Goal: Task Accomplishment & Management: Complete application form

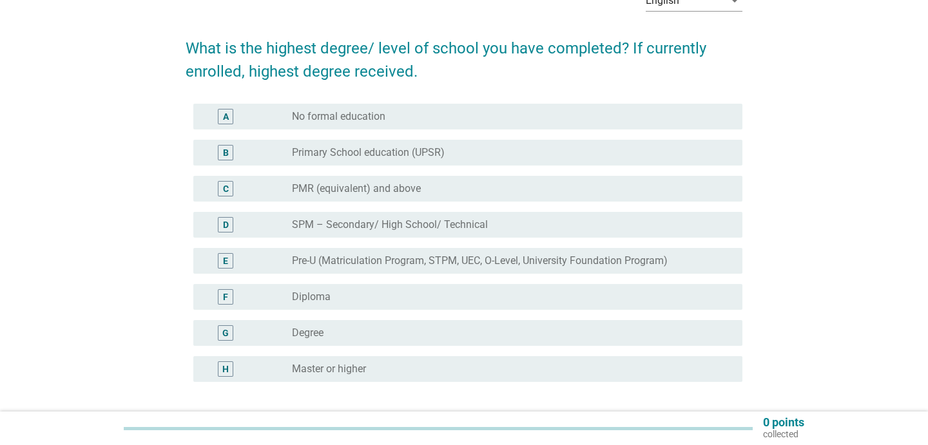
scroll to position [82, 0]
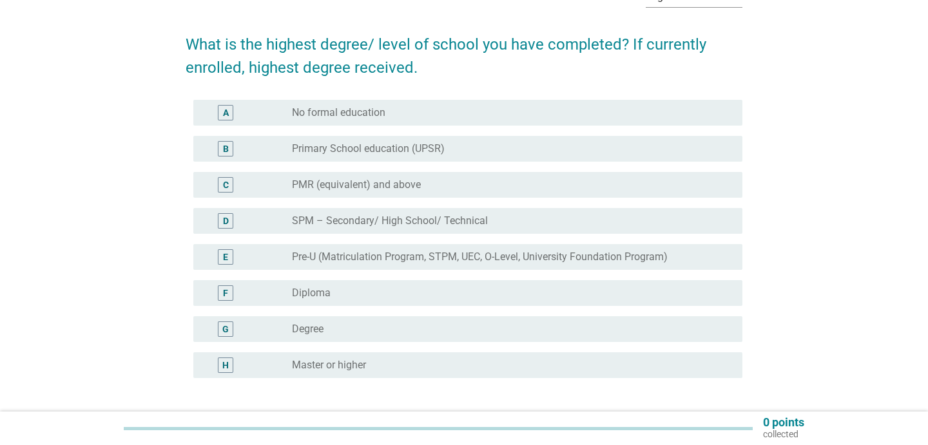
click at [387, 332] on div "radio_button_unchecked Degree" at bounding box center [507, 329] width 430 height 13
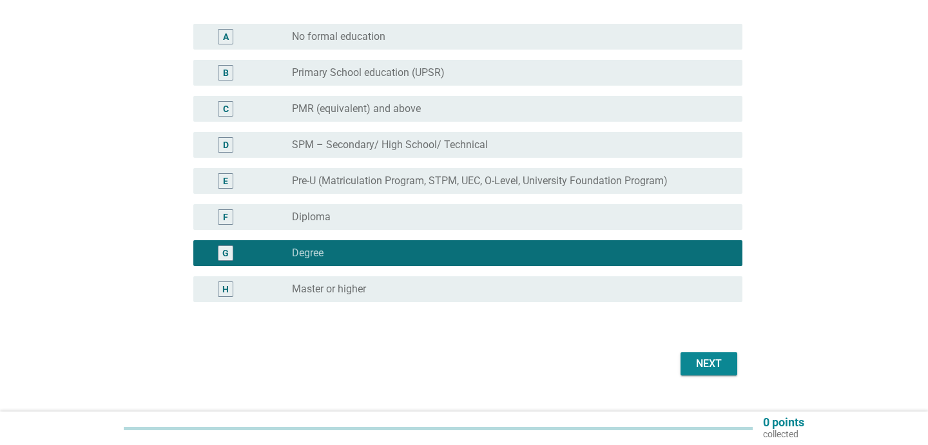
scroll to position [184, 0]
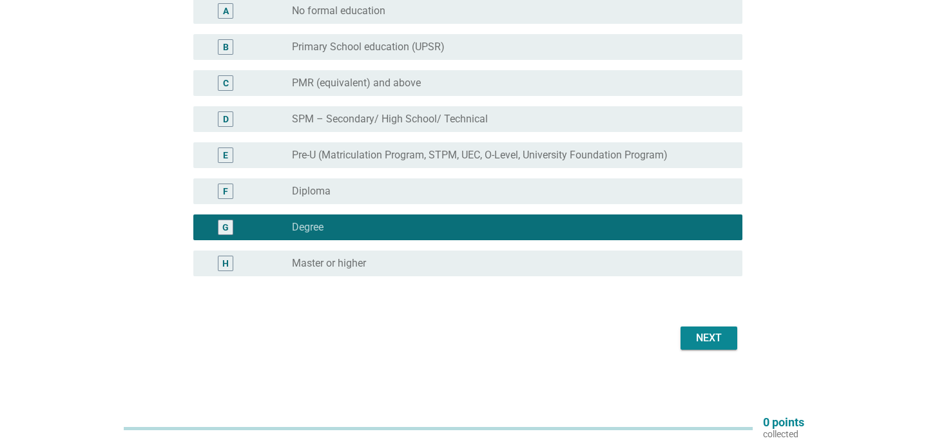
click at [711, 327] on button "Next" at bounding box center [709, 338] width 57 height 23
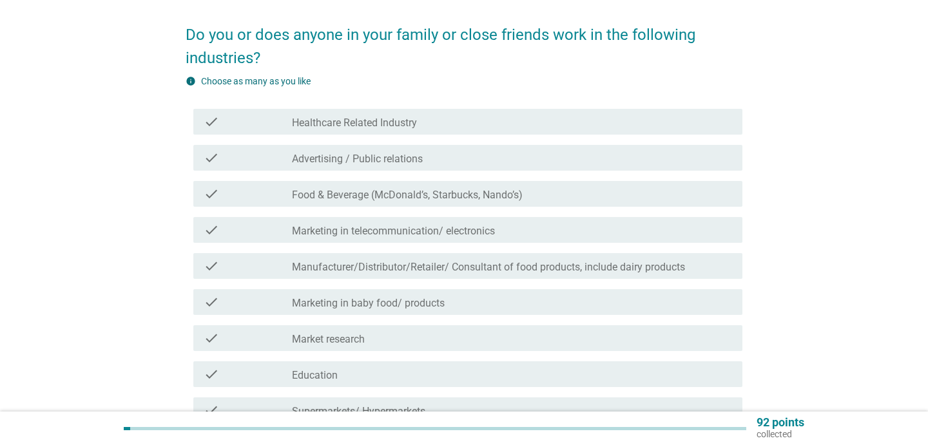
scroll to position [93, 0]
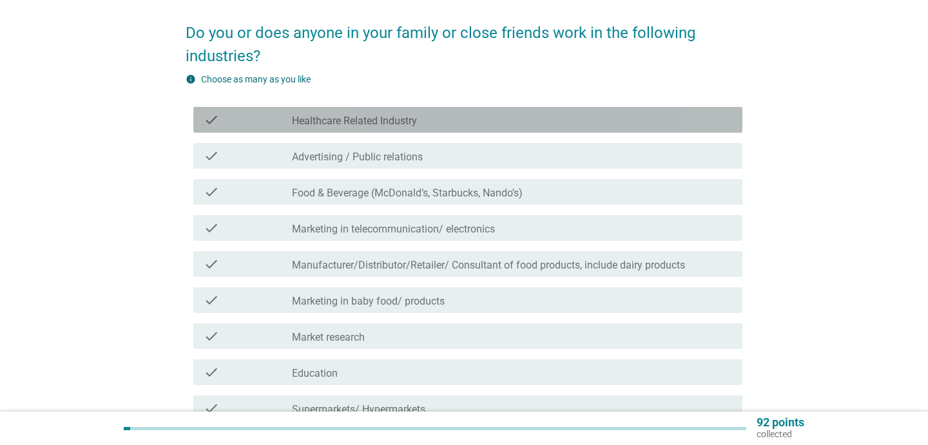
click at [414, 123] on label "Healthcare Related Industry" at bounding box center [354, 121] width 125 height 13
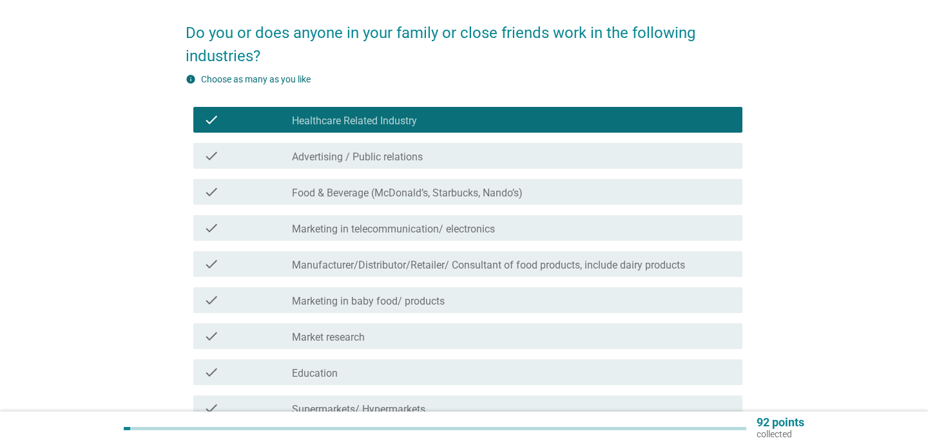
click at [450, 267] on label "Manufacturer/Distributor/Retailer/ Consultant of food products, include dairy p…" at bounding box center [488, 265] width 393 height 13
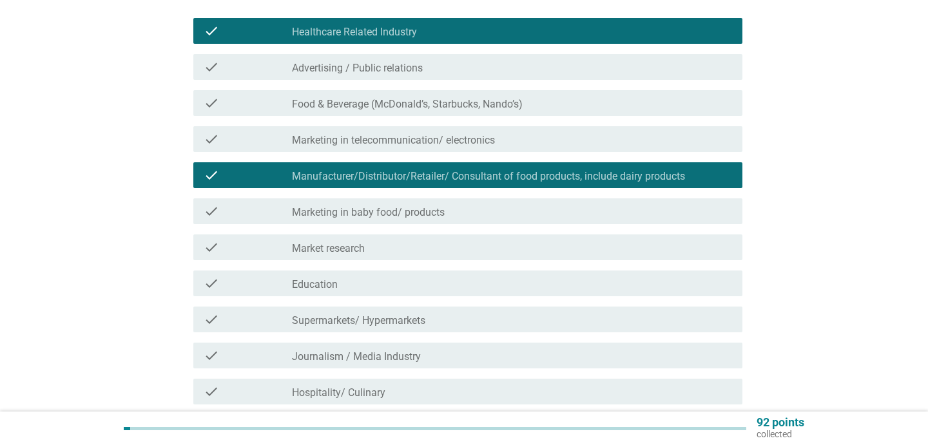
scroll to position [183, 0]
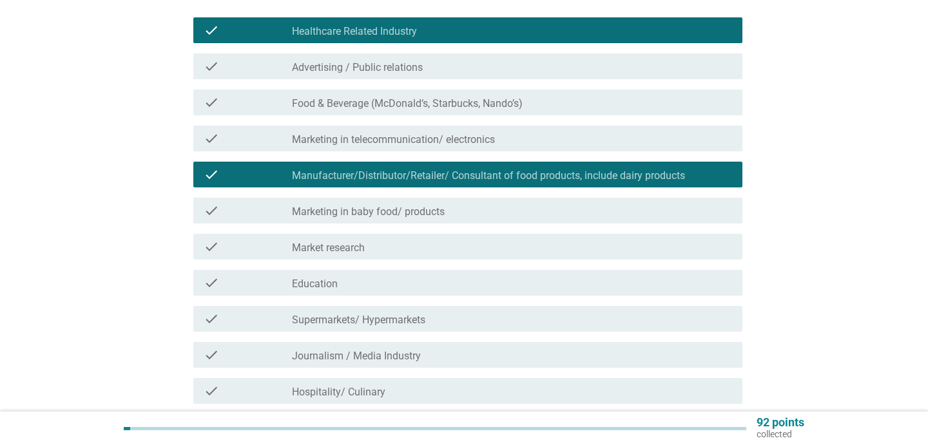
click at [425, 287] on div "check_box_outline_blank Education" at bounding box center [512, 282] width 440 height 15
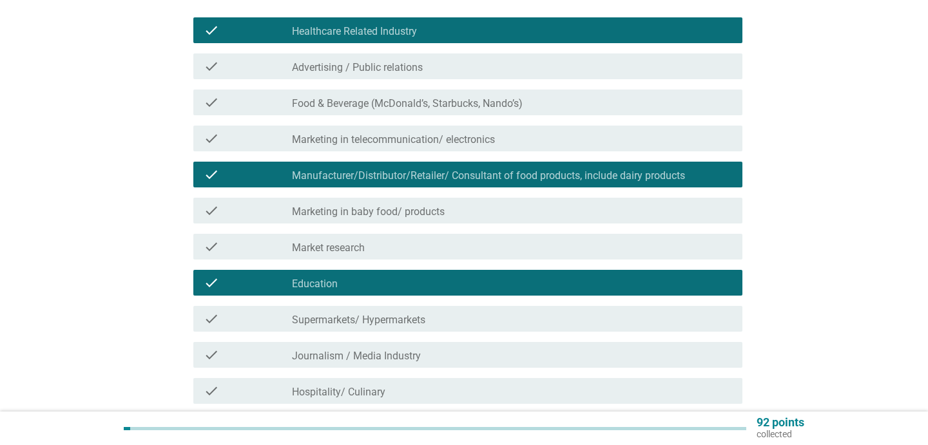
click at [420, 320] on label "Supermarkets/ Hypermarkets" at bounding box center [358, 320] width 133 height 13
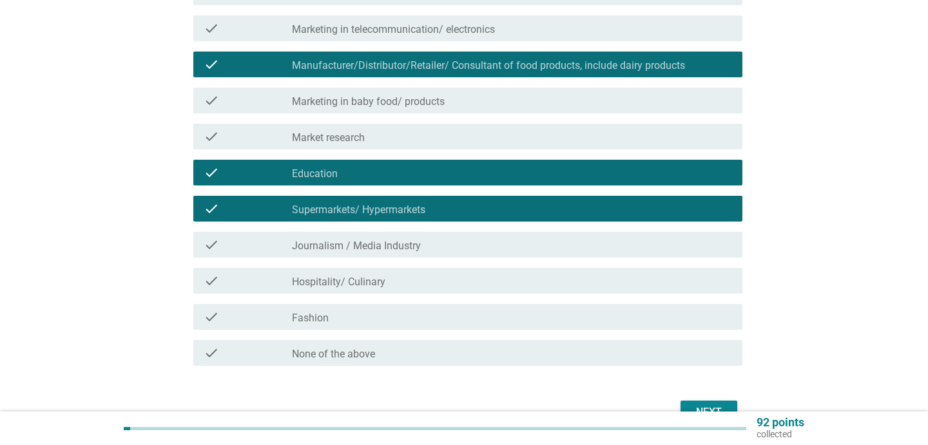
scroll to position [294, 0]
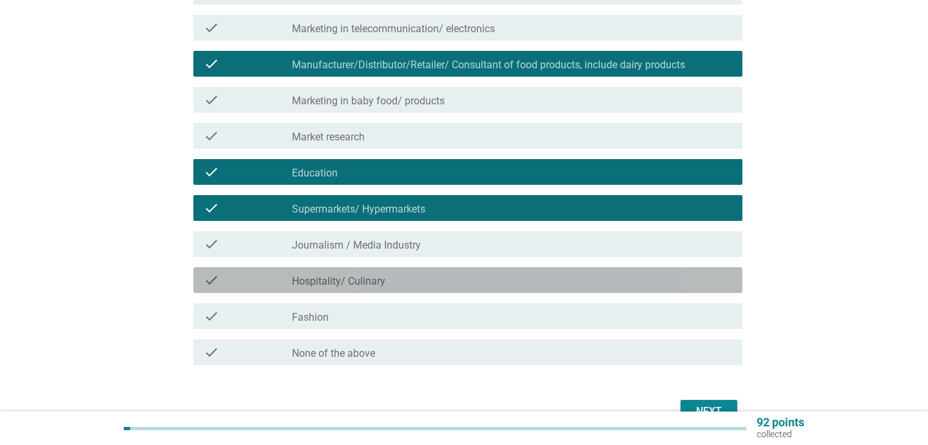
click at [413, 287] on div "check_box_outline_blank Hospitality/ Culinary" at bounding box center [512, 280] width 440 height 15
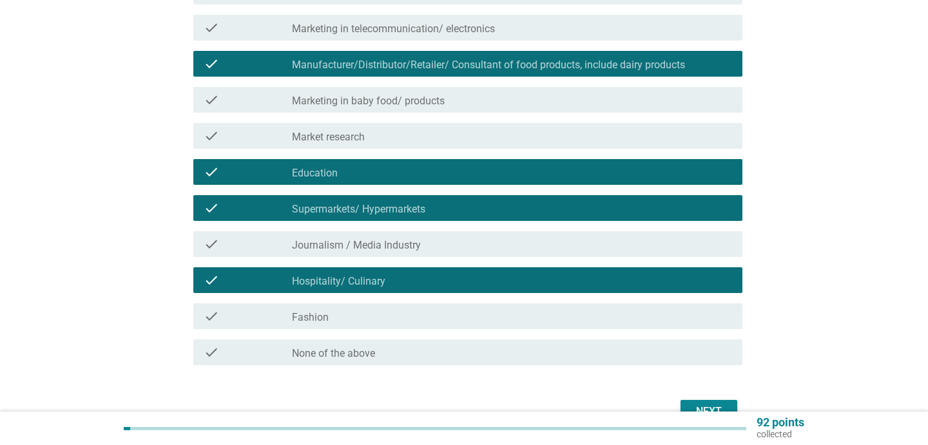
click at [690, 401] on button "Next" at bounding box center [709, 411] width 57 height 23
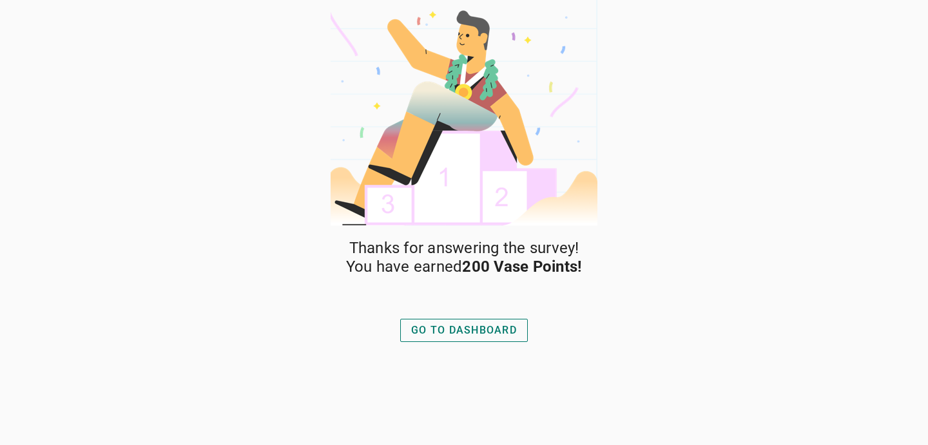
click at [447, 322] on button "GO TO DASHBOARD" at bounding box center [464, 330] width 128 height 23
